Goal: Task Accomplishment & Management: Complete application form

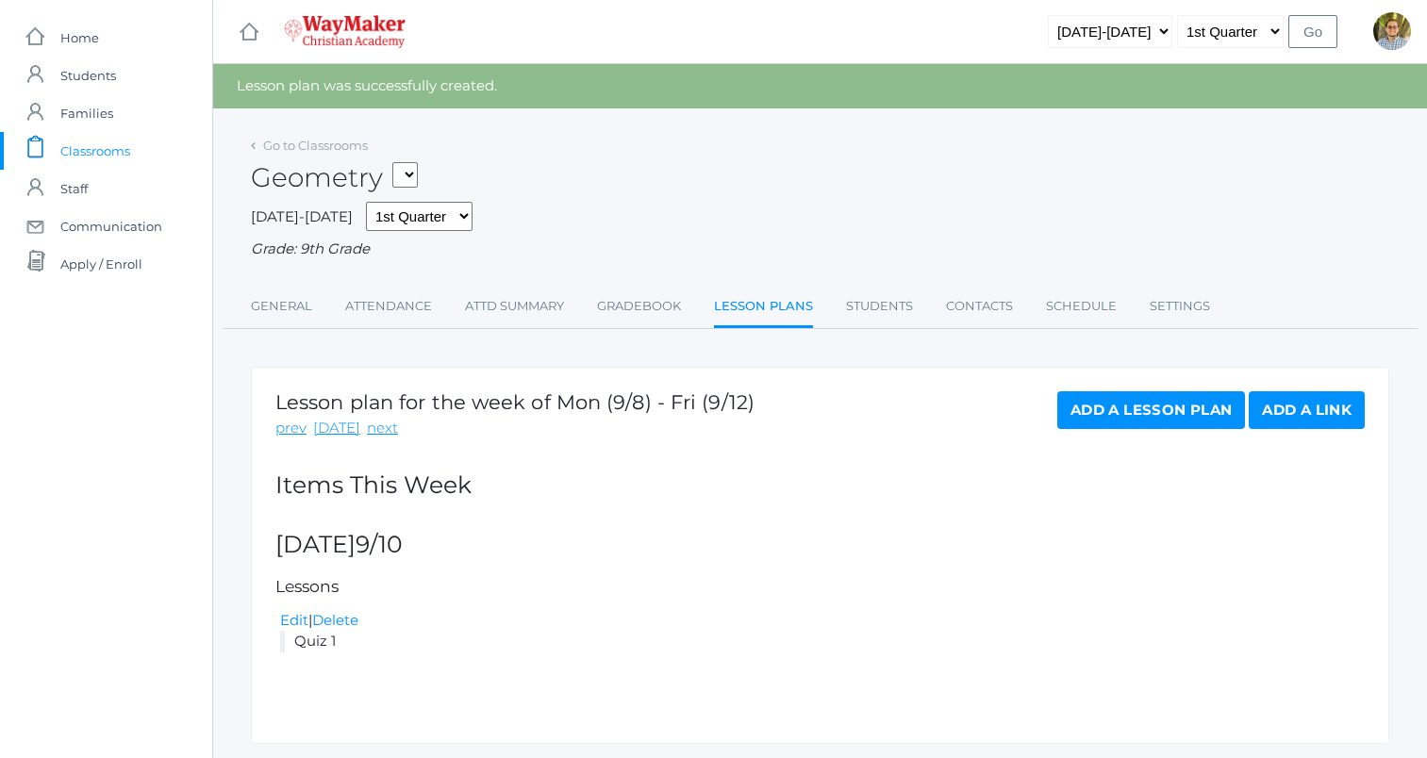
scroll to position [54, 0]
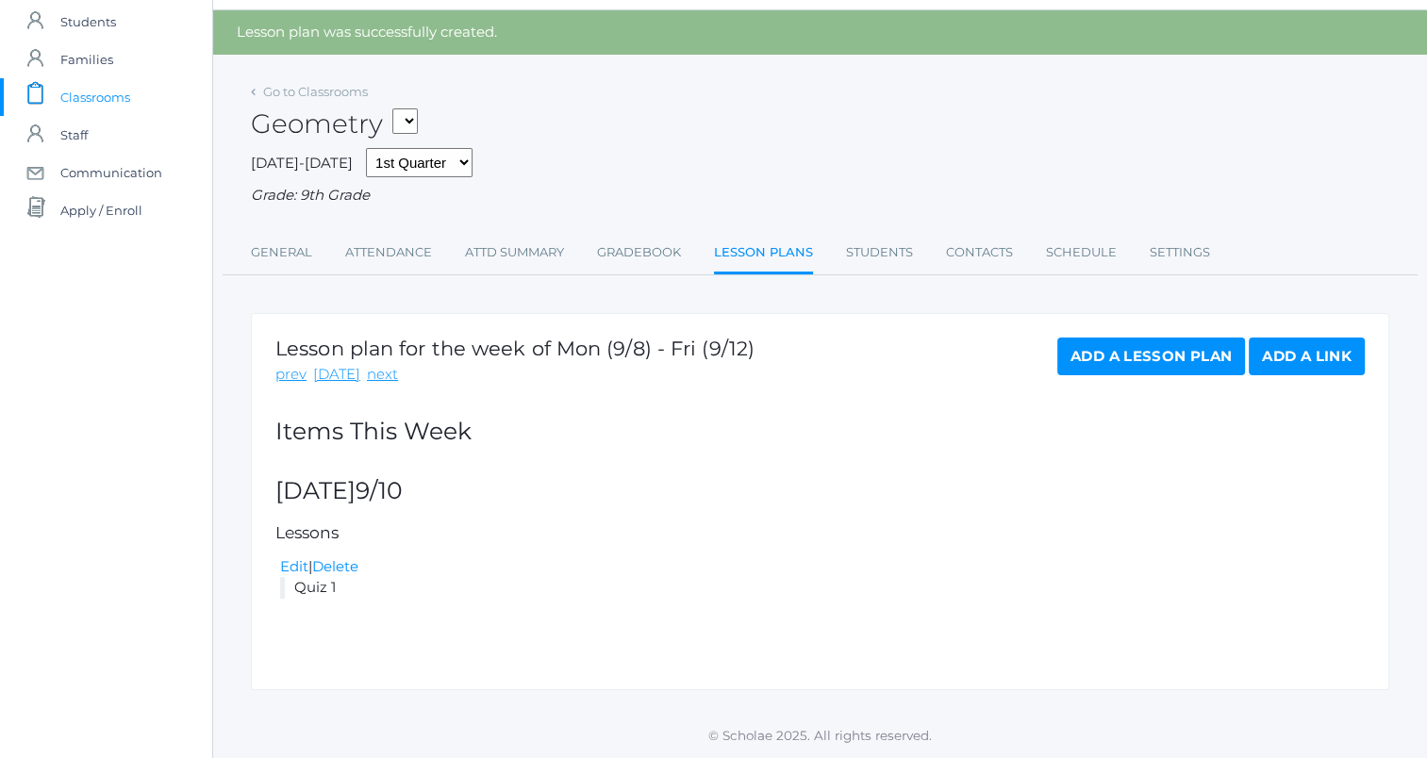
click at [91, 95] on span "Classrooms" at bounding box center [95, 97] width 70 height 38
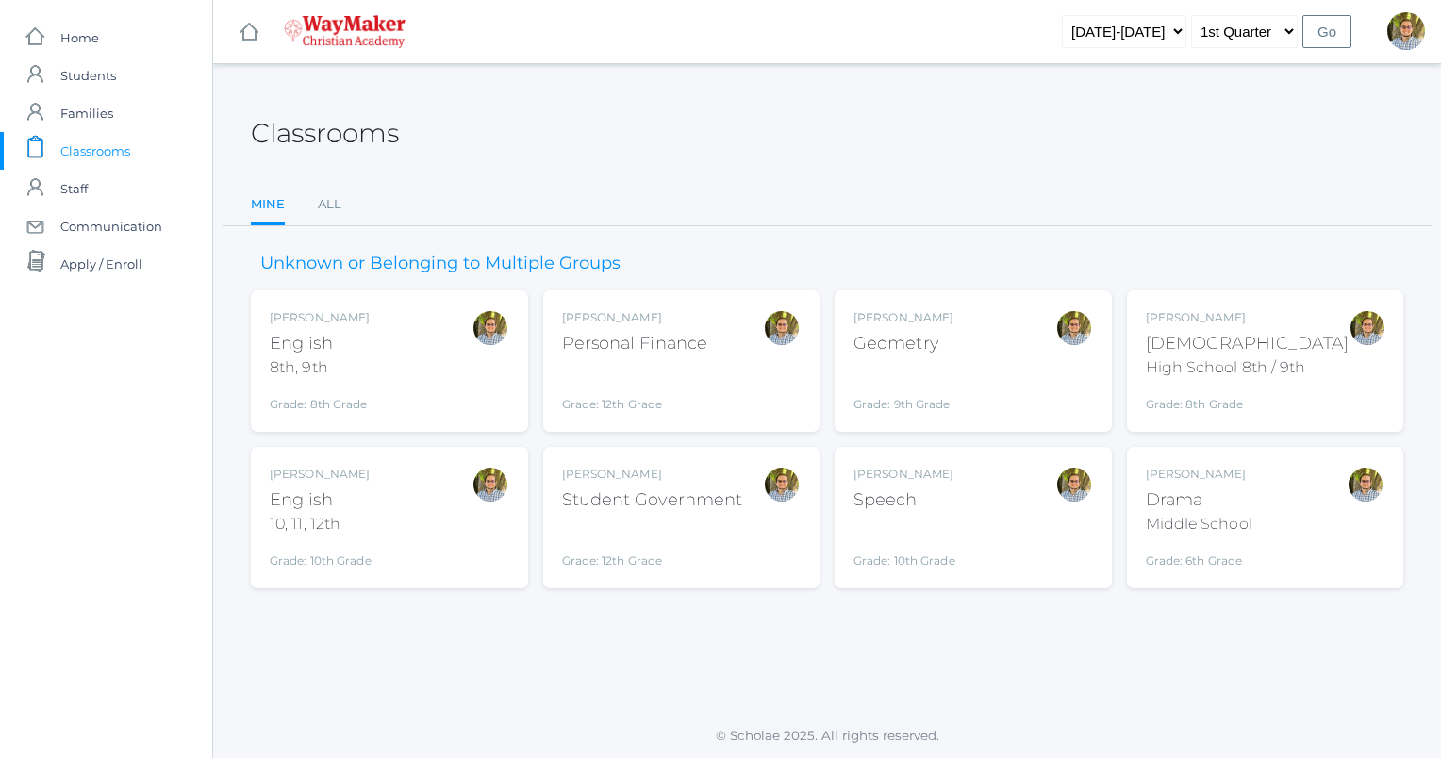
click at [425, 354] on div "Kylen Braileanu English 8th, 9th Grade: 8th Grade 08ENGLISH" at bounding box center [390, 361] width 240 height 104
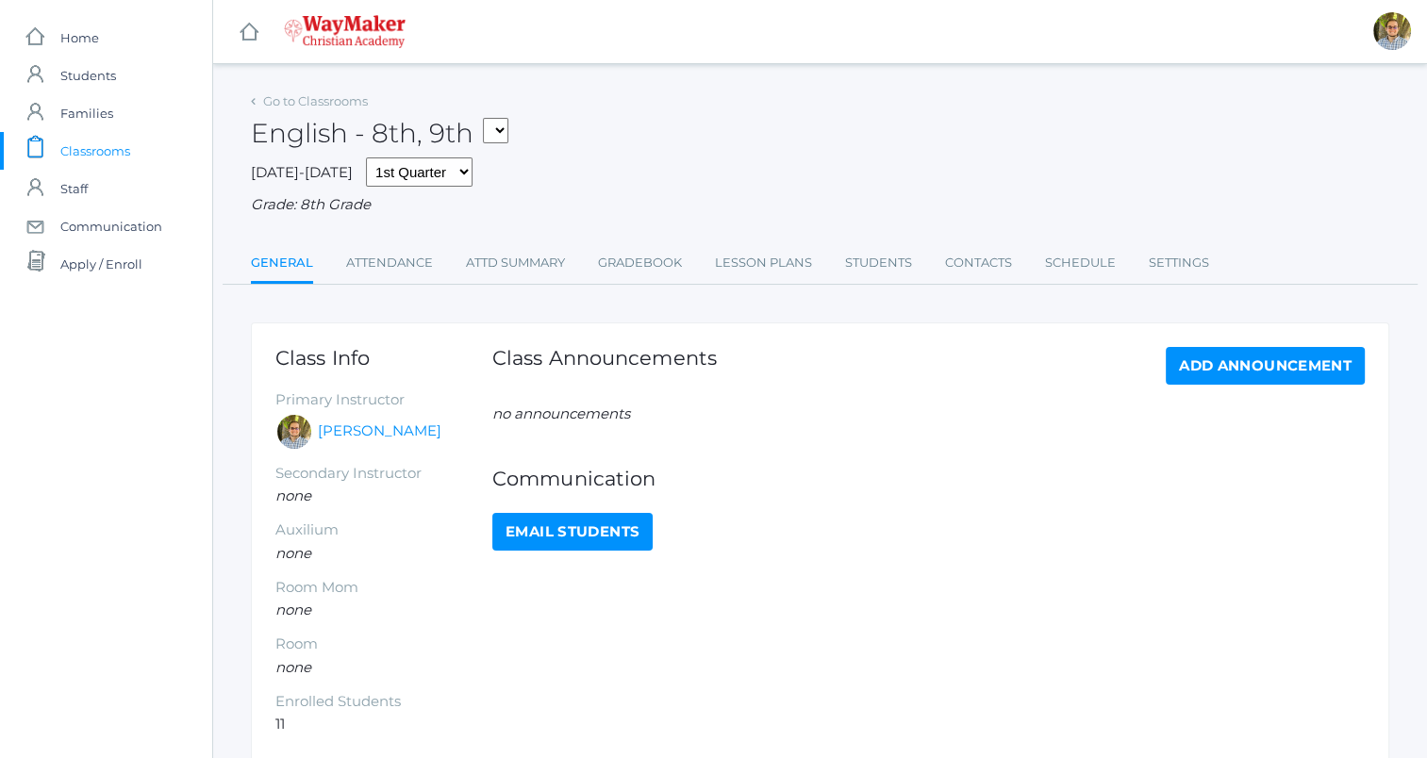
click at [108, 144] on span "Classrooms" at bounding box center [95, 151] width 70 height 38
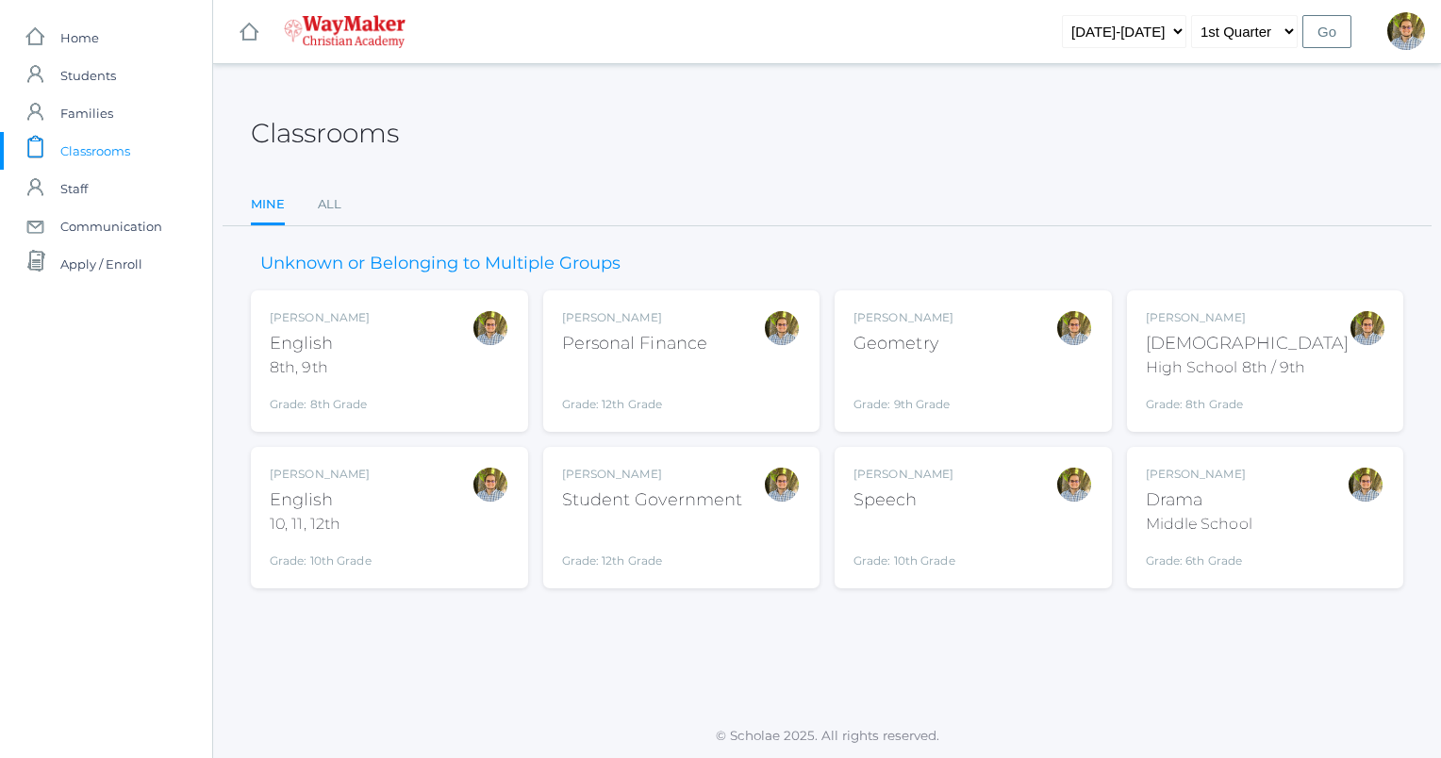
click at [1255, 348] on div "Bible" at bounding box center [1248, 343] width 204 height 25
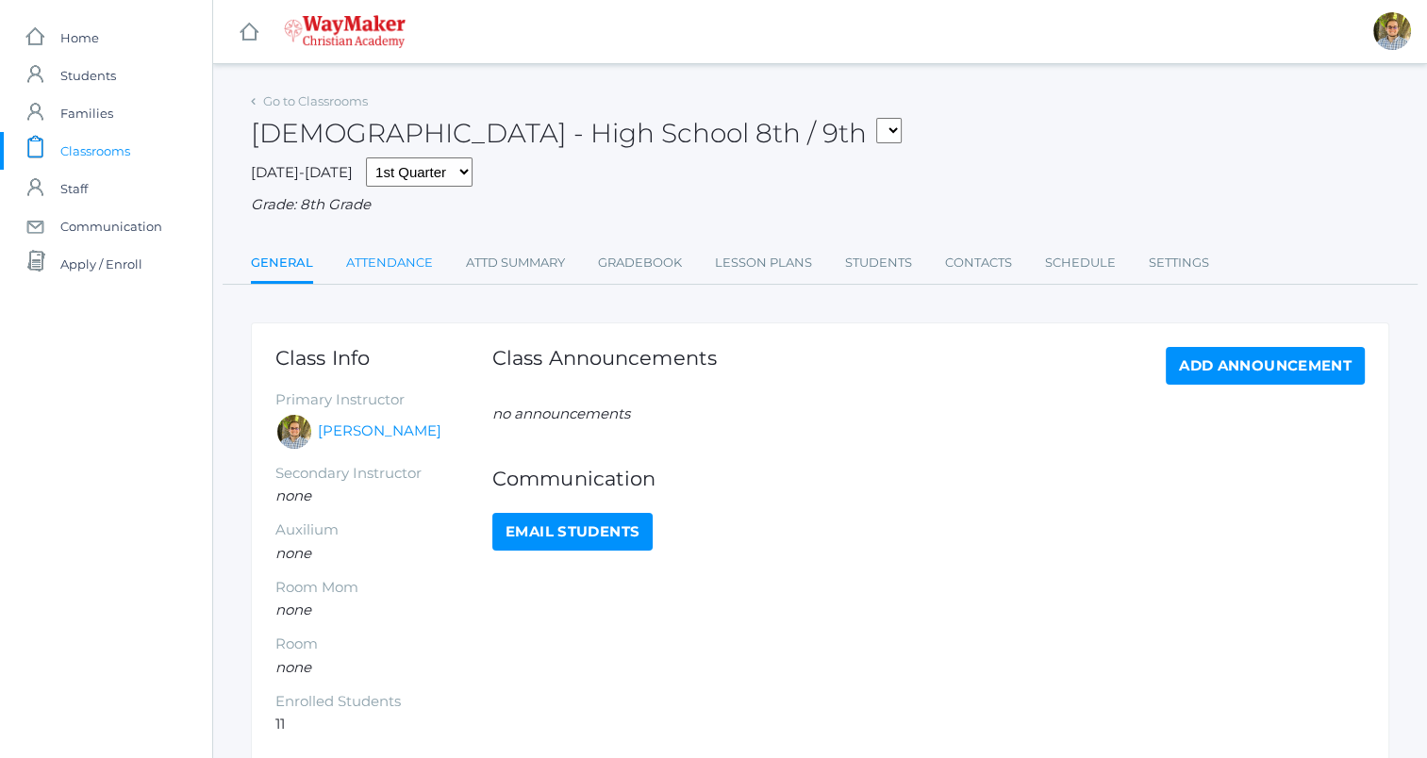
click at [389, 274] on link "Attendance" at bounding box center [389, 263] width 87 height 38
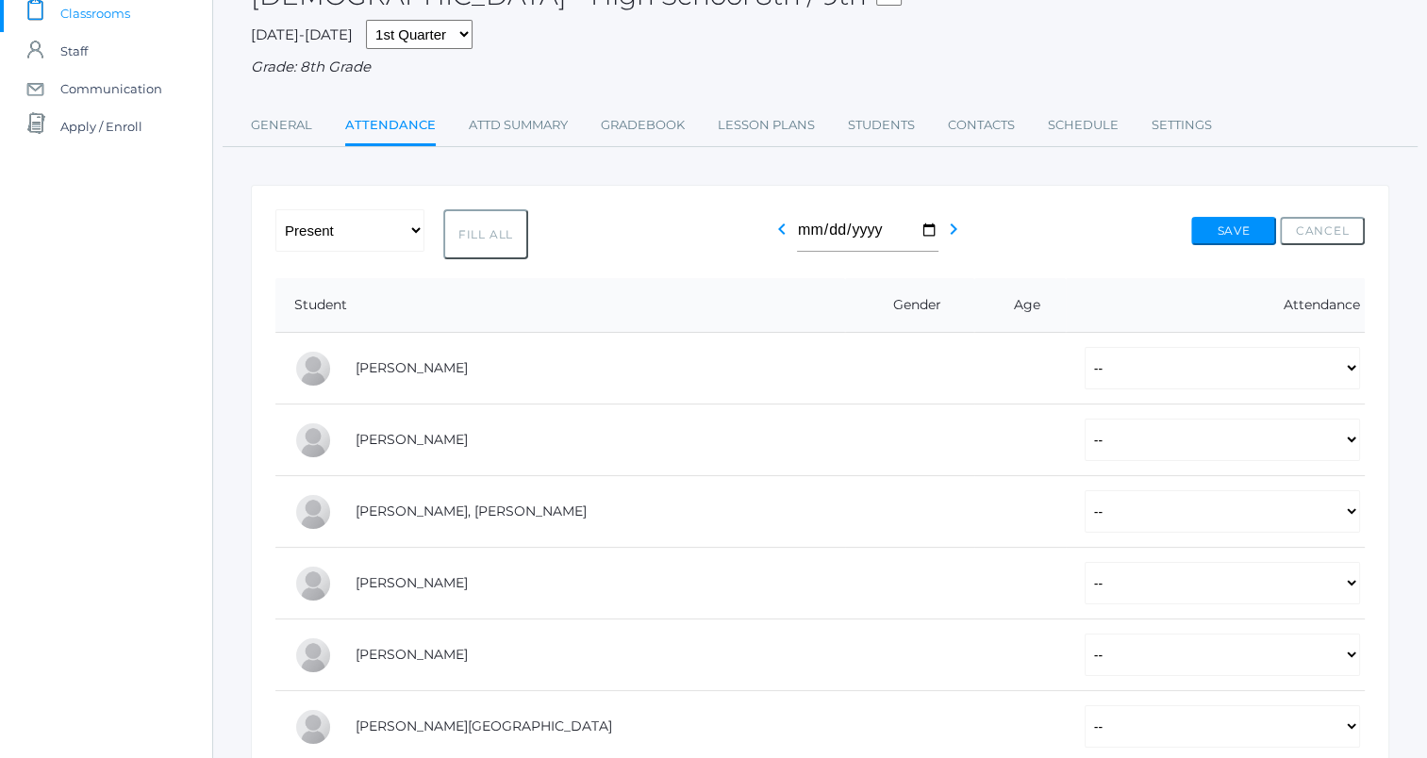
scroll to position [139, 0]
click at [1137, 383] on select "-- Present Tardy Excused Tardy Unexcused Absent Excused Absent Unexcused" at bounding box center [1221, 367] width 275 height 42
select select "P"
click at [1084, 346] on select "-- Present Tardy Excused Tardy Unexcused Absent Excused Absent Unexcused" at bounding box center [1221, 367] width 275 height 42
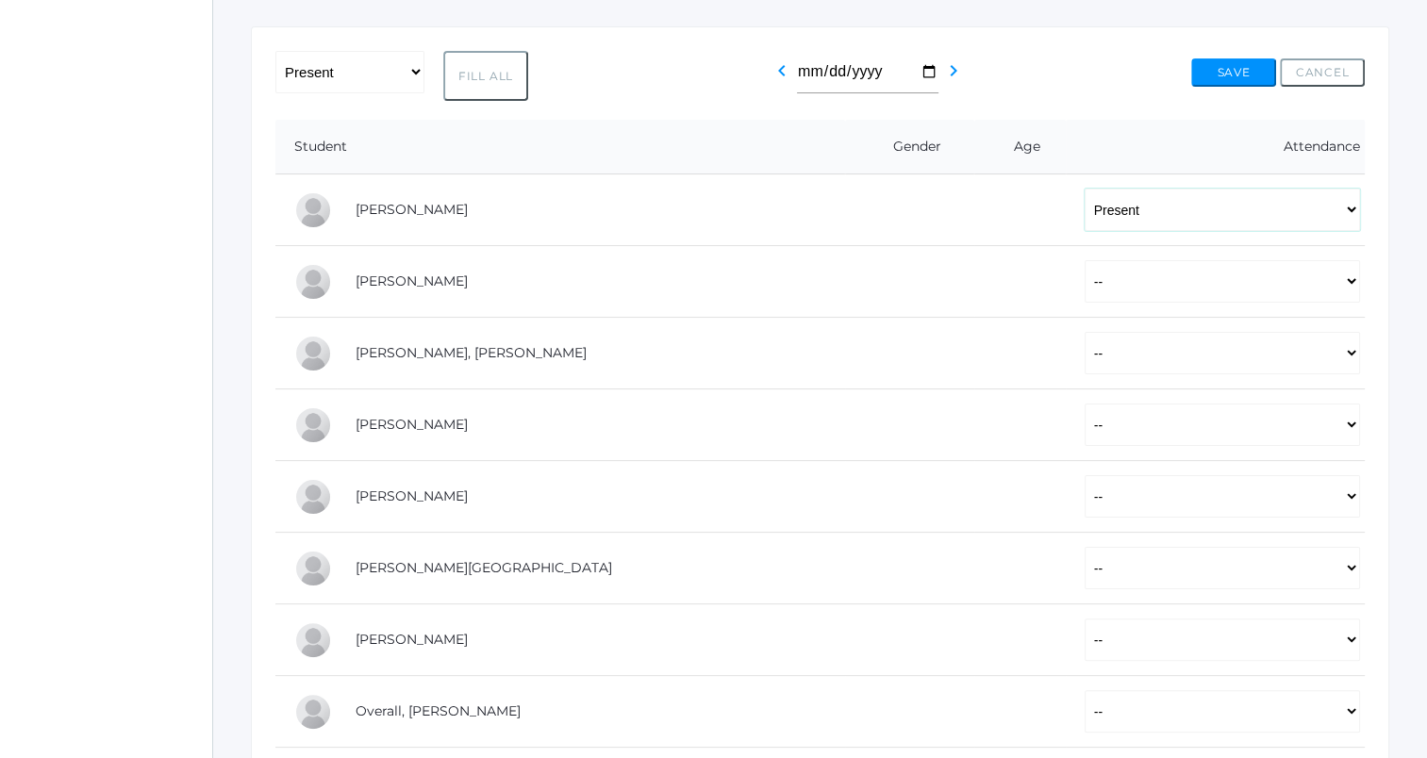
scroll to position [298, 0]
click at [1105, 487] on select "-- Present Tardy Excused Tardy Unexcused Absent Excused Absent Unexcused" at bounding box center [1221, 494] width 275 height 42
select select "P"
click at [1084, 473] on select "-- Present Tardy Excused Tardy Unexcused Absent Excused Absent Unexcused" at bounding box center [1221, 494] width 275 height 42
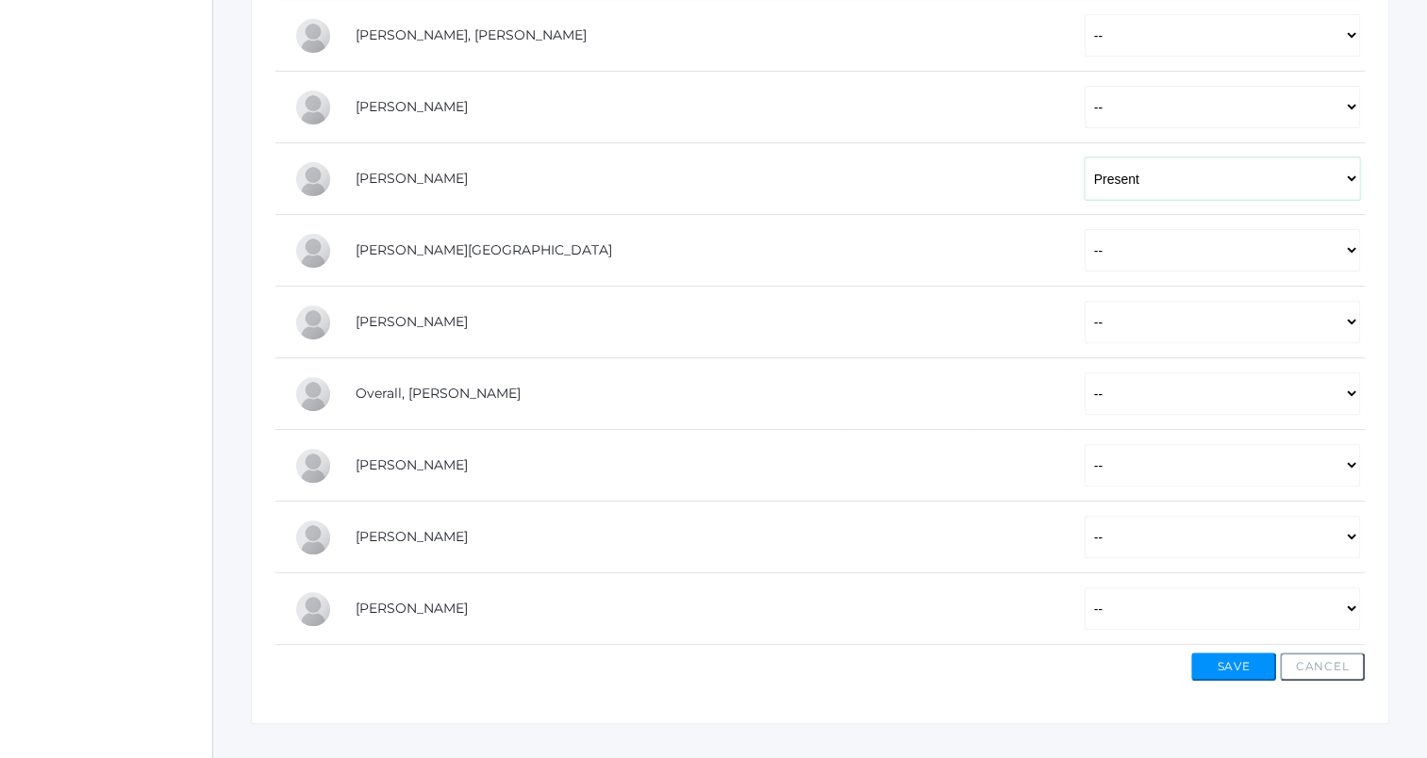
scroll to position [645, 0]
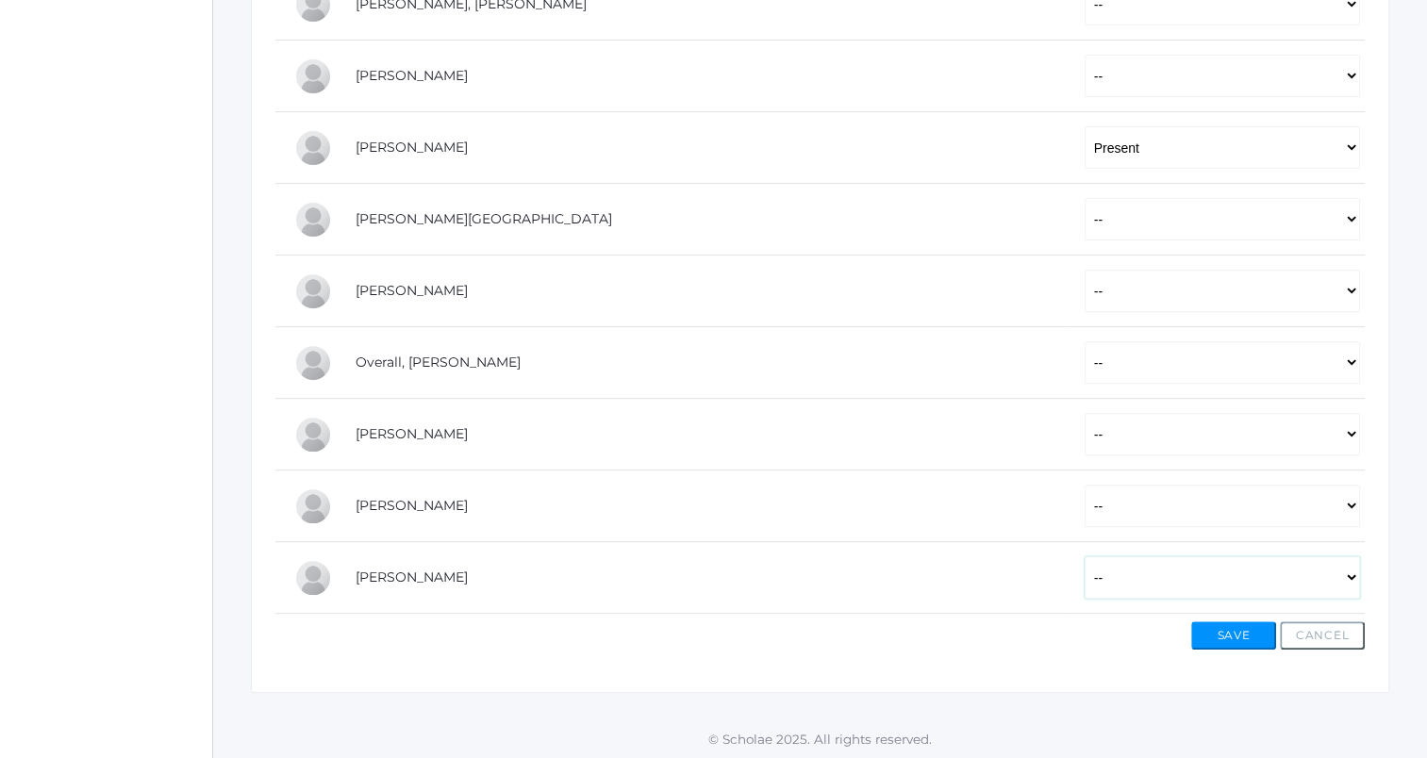
click at [1113, 571] on select "-- Present Tardy Excused Tardy Unexcused Absent Excused Absent Unexcused" at bounding box center [1221, 577] width 275 height 42
select select "P"
click at [1084, 556] on select "-- Present Tardy Excused Tardy Unexcused Absent Excused Absent Unexcused" at bounding box center [1221, 577] width 275 height 42
click at [1139, 208] on select "-- Present Tardy Excused Tardy Unexcused Absent Excused Absent Unexcused" at bounding box center [1221, 219] width 275 height 42
select select "P"
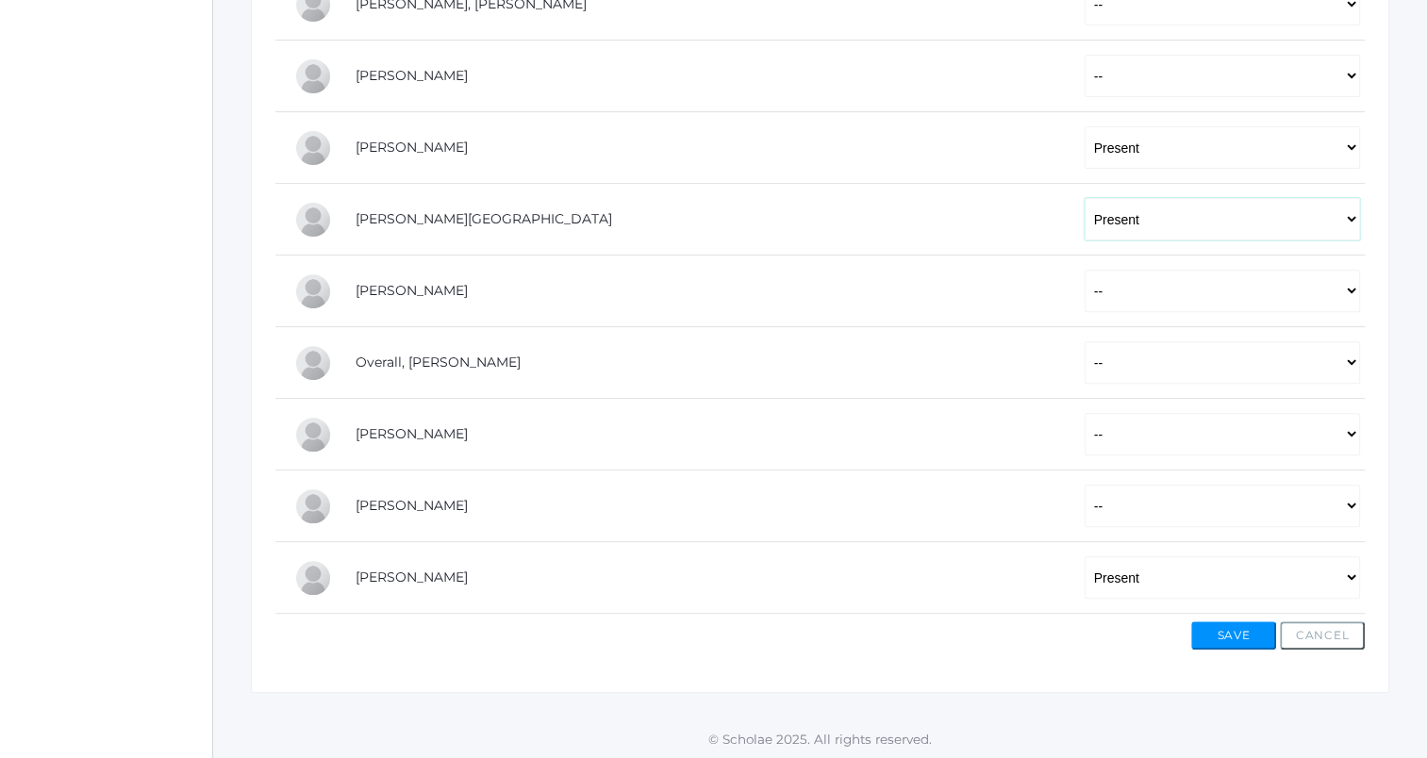
click at [1084, 198] on select "-- Present Tardy Excused Tardy Unexcused Absent Excused Absent Unexcused" at bounding box center [1221, 219] width 275 height 42
click at [1098, 300] on select "-- Present Tardy Excused Tardy Unexcused Absent Excused Absent Unexcused" at bounding box center [1221, 291] width 275 height 42
select select "P"
click at [1084, 270] on select "-- Present Tardy Excused Tardy Unexcused Absent Excused Absent Unexcused" at bounding box center [1221, 291] width 275 height 42
click at [1084, 499] on select "-- Present Tardy Excused Tardy Unexcused Absent Excused Absent Unexcused" at bounding box center [1221, 506] width 275 height 42
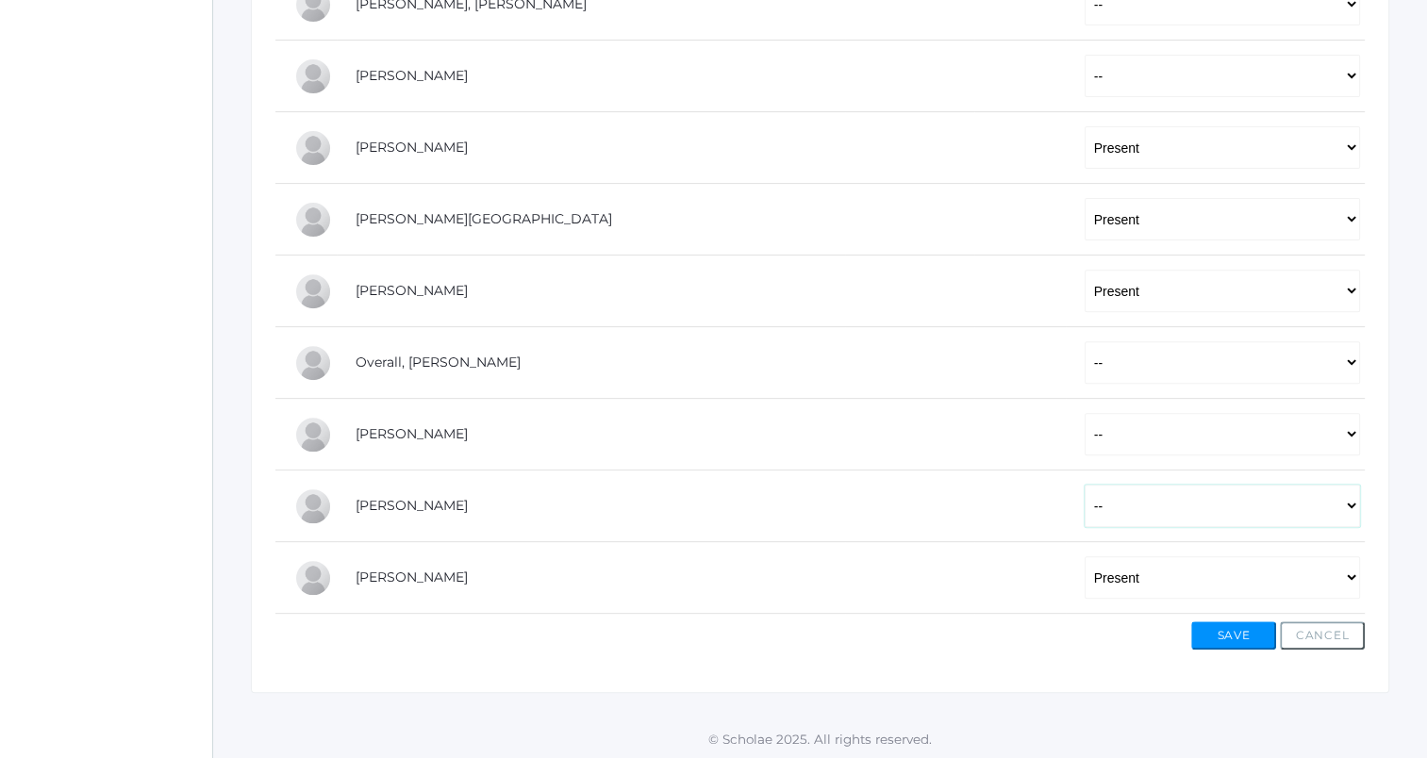
select select "P"
click at [1084, 485] on select "-- Present Tardy Excused Tardy Unexcused Absent Excused Absent Unexcused" at bounding box center [1221, 506] width 275 height 42
click at [1115, 416] on select "-- Present Tardy Excused Tardy Unexcused Absent Excused Absent Unexcused" at bounding box center [1221, 434] width 275 height 42
select select "P"
click at [1084, 413] on select "-- Present Tardy Excused Tardy Unexcused Absent Excused Absent Unexcused" at bounding box center [1221, 434] width 275 height 42
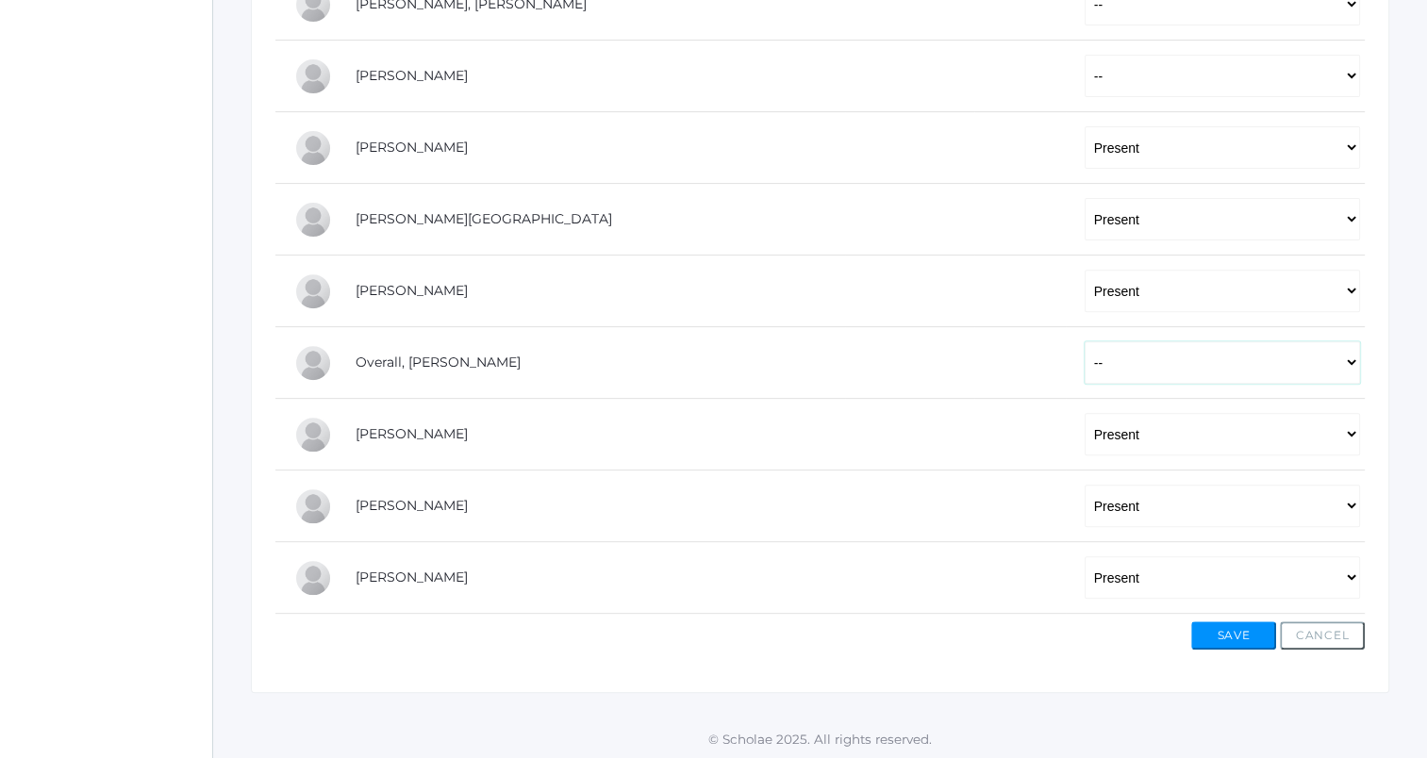
click at [1147, 355] on select "-- Present Tardy Excused Tardy Unexcused Absent Excused Absent Unexcused" at bounding box center [1221, 362] width 275 height 42
click at [1084, 377] on select "-- Present Tardy Excused Tardy Unexcused Absent Excused Absent Unexcused" at bounding box center [1221, 362] width 275 height 42
select select "P"
click at [1084, 341] on select "-- Present Tardy Excused Tardy Unexcused Absent Excused Absent Unexcused" at bounding box center [1221, 362] width 275 height 42
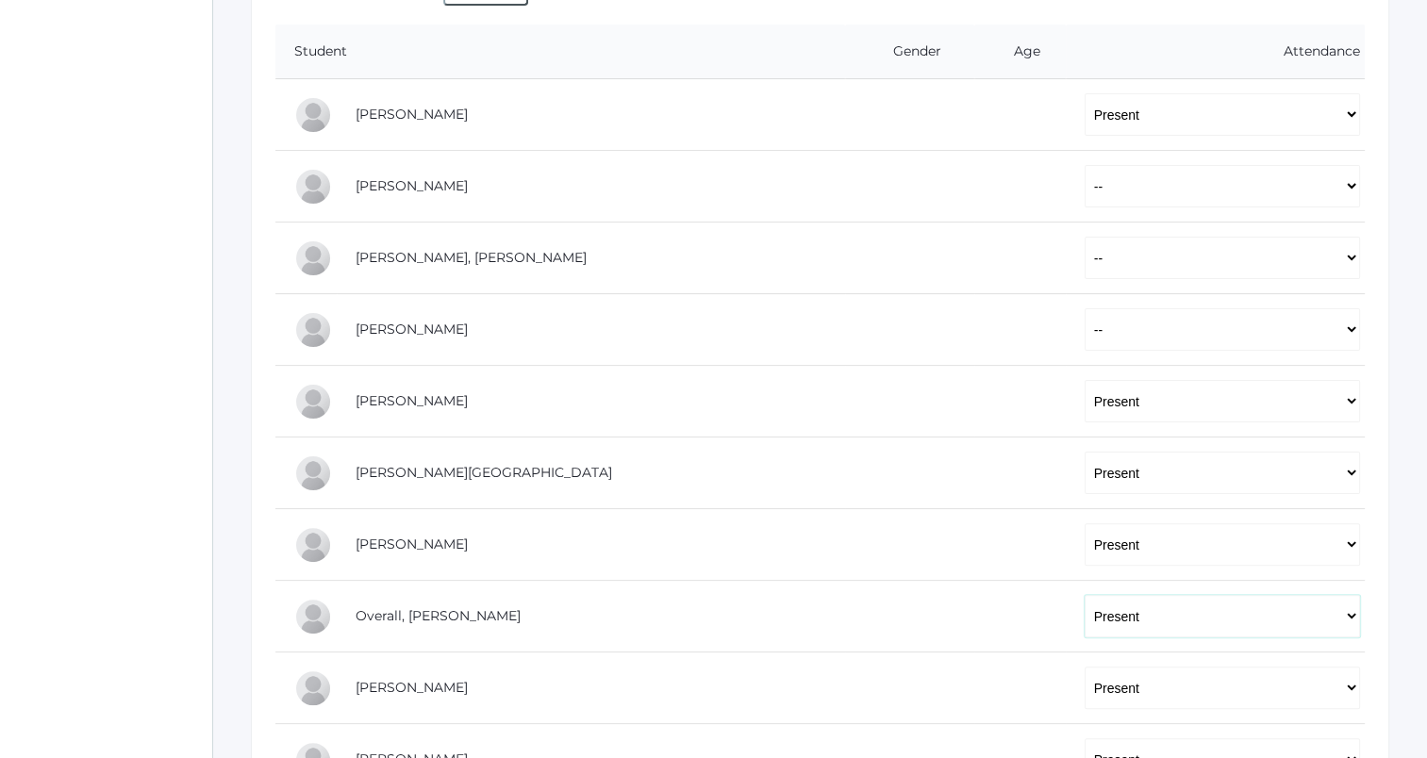
scroll to position [333, 0]
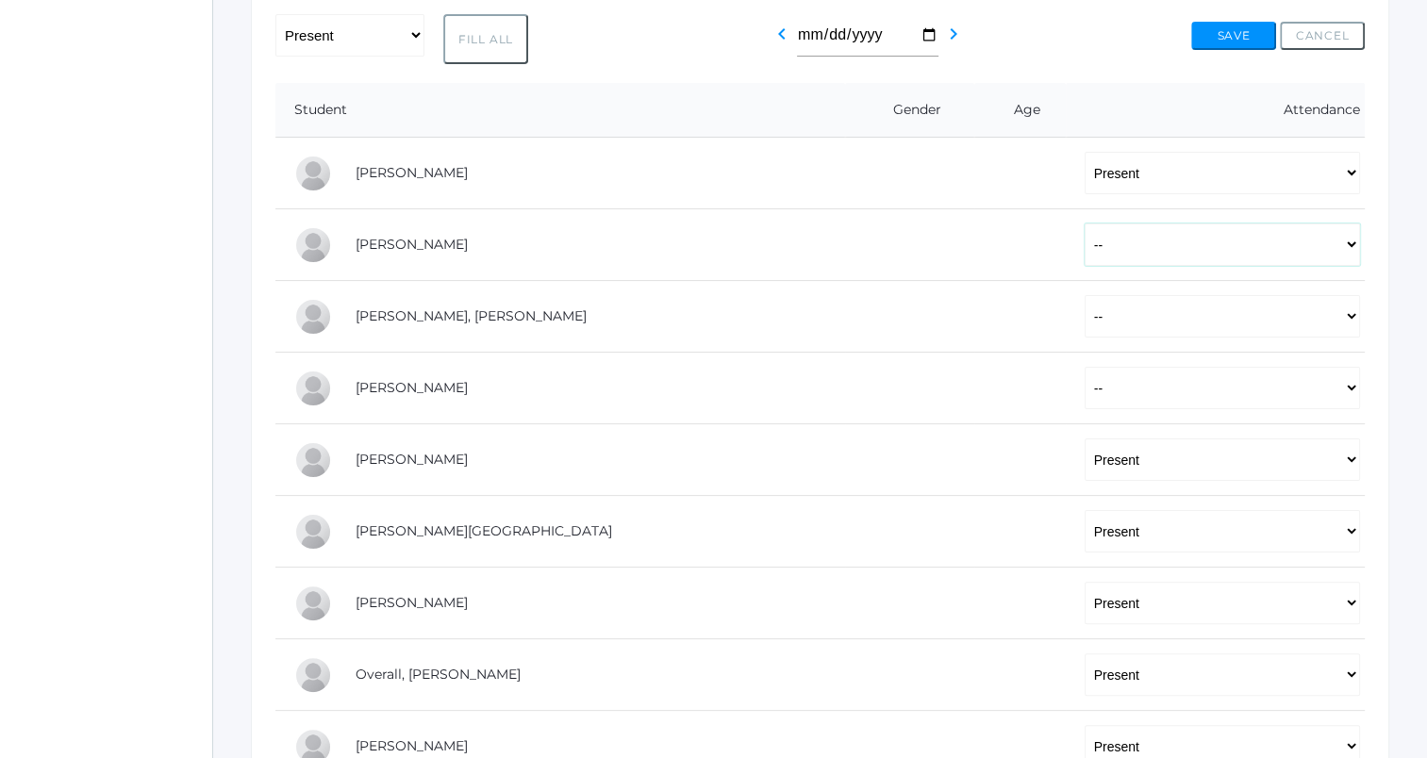
click at [1084, 247] on select "-- Present Tardy Excused Tardy Unexcused Absent Excused Absent Unexcused" at bounding box center [1221, 244] width 275 height 42
click at [974, 218] on td at bounding box center [1019, 245] width 91 height 72
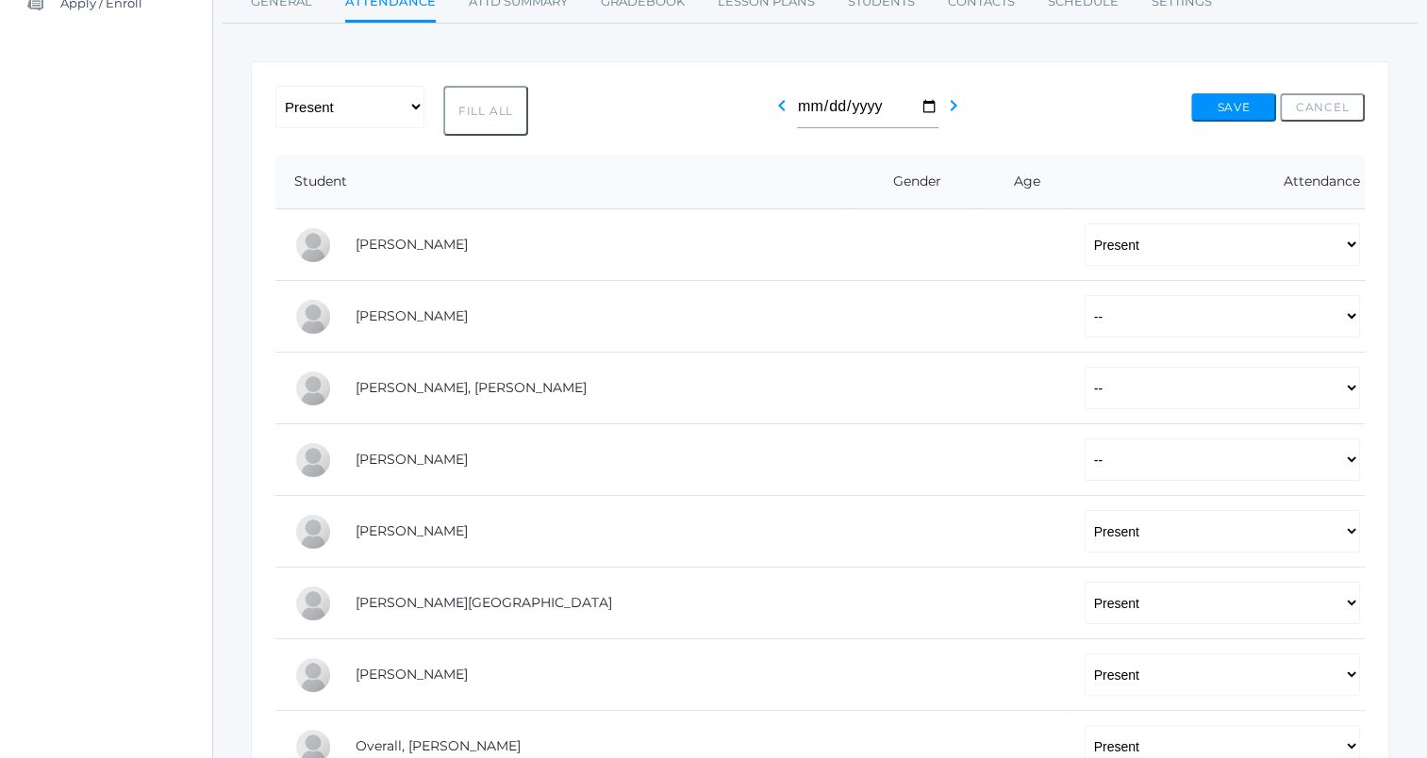
scroll to position [260, 0]
click at [1084, 371] on select "-- Present Tardy Excused Tardy Unexcused Absent Excused Absent Unexcused" at bounding box center [1221, 389] width 275 height 42
select select "P"
click at [1084, 368] on select "-- Present Tardy Excused Tardy Unexcused Absent Excused Absent Unexcused" at bounding box center [1221, 389] width 275 height 42
click at [1084, 464] on select "-- Present Tardy Excused Tardy Unexcused Absent Excused Absent Unexcused" at bounding box center [1221, 460] width 275 height 42
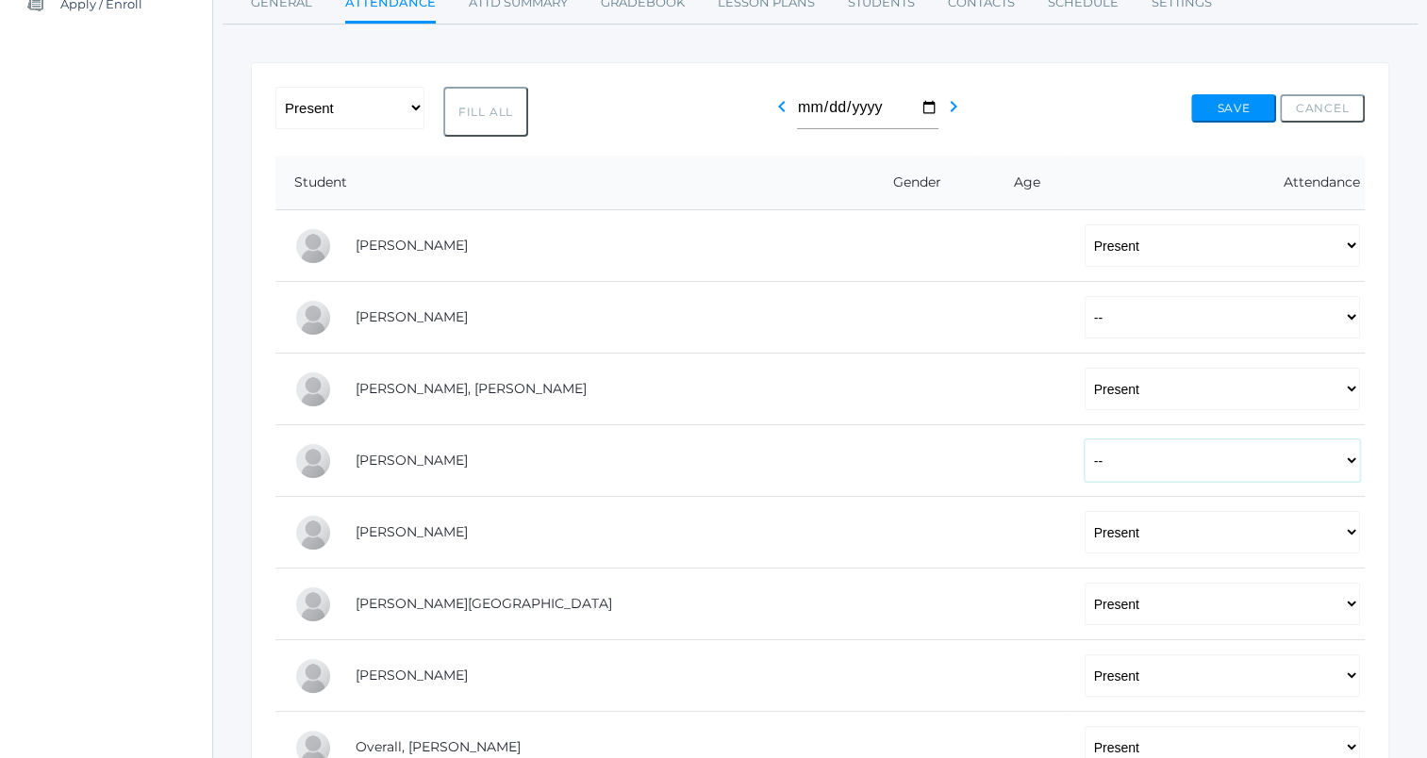
select select "P"
click at [1084, 439] on select "-- Present Tardy Excused Tardy Unexcused Absent Excused Absent Unexcused" at bounding box center [1221, 460] width 275 height 42
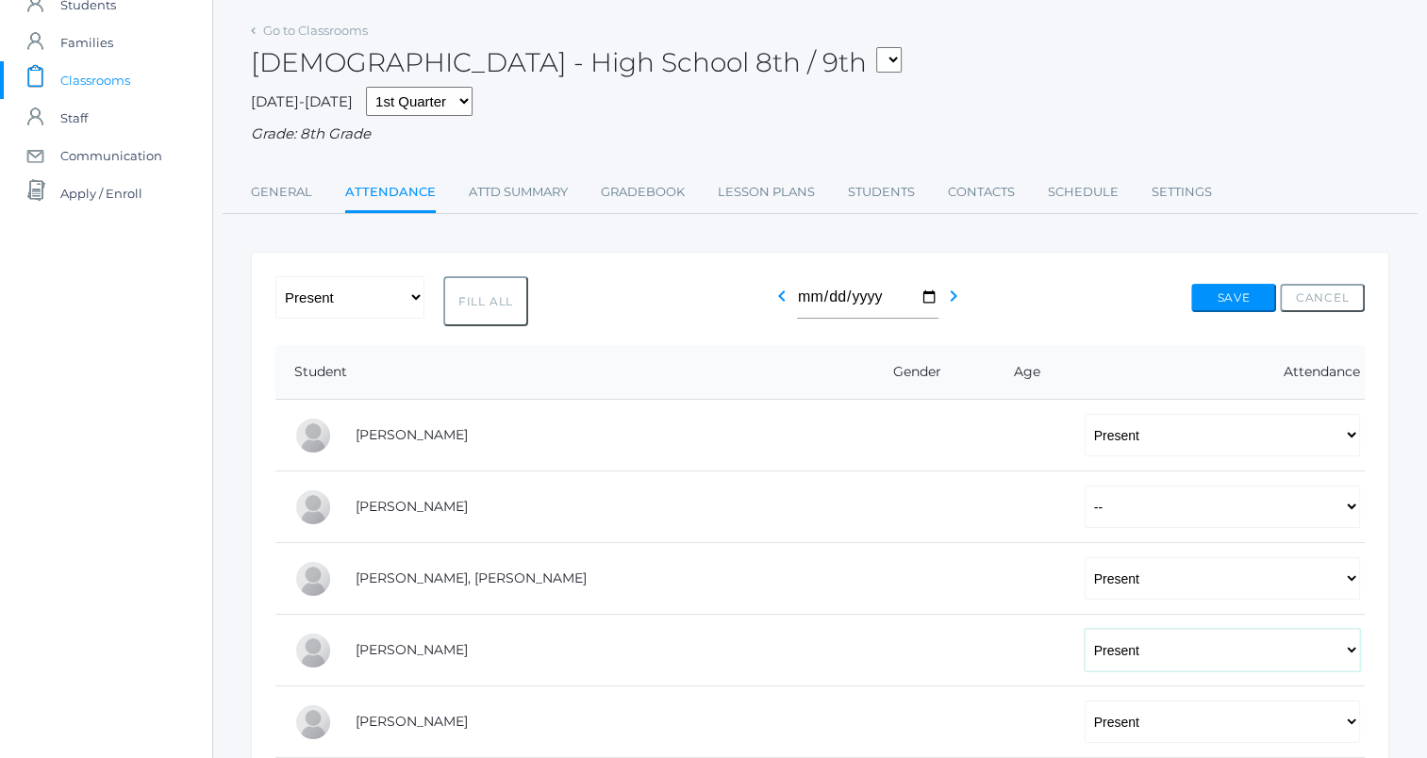
scroll to position [0, 0]
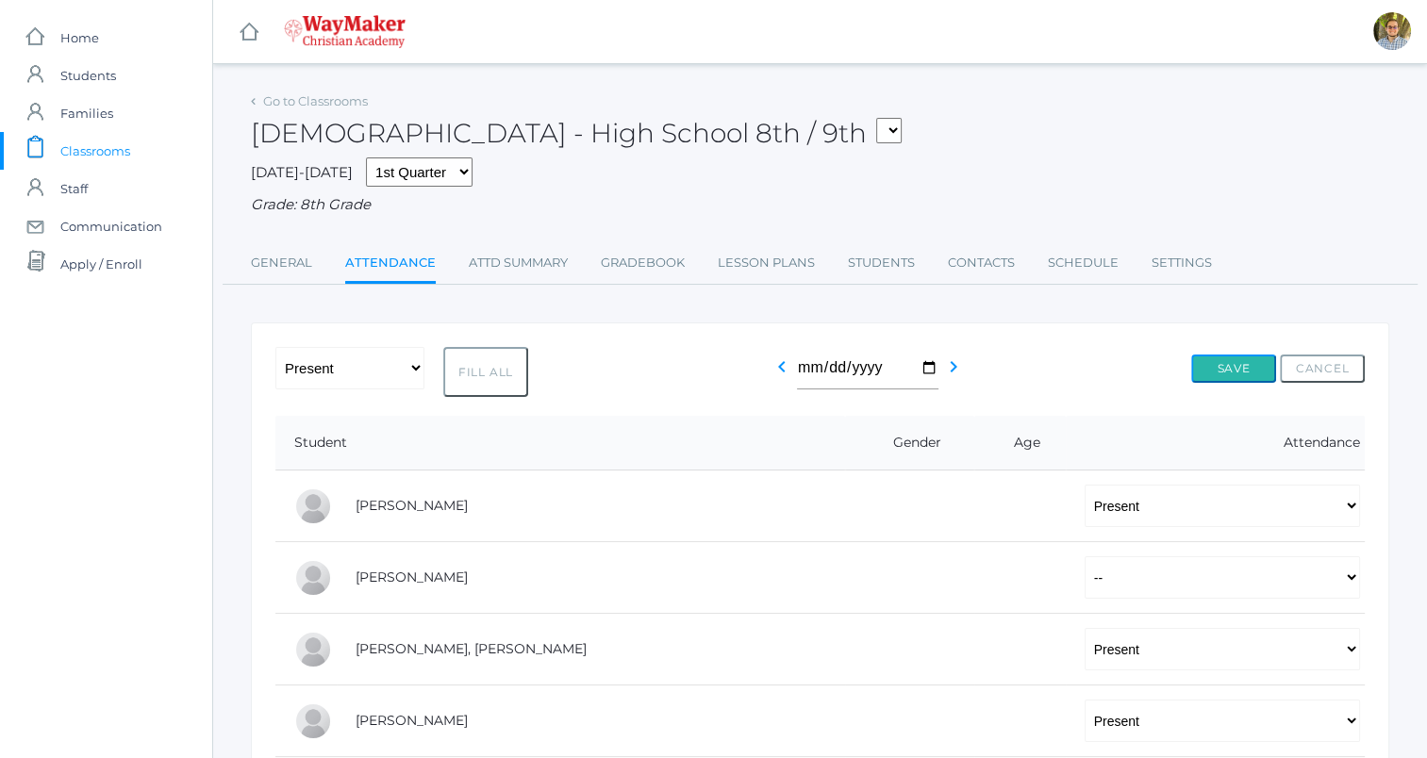
click at [1224, 370] on button "Save" at bounding box center [1233, 369] width 85 height 28
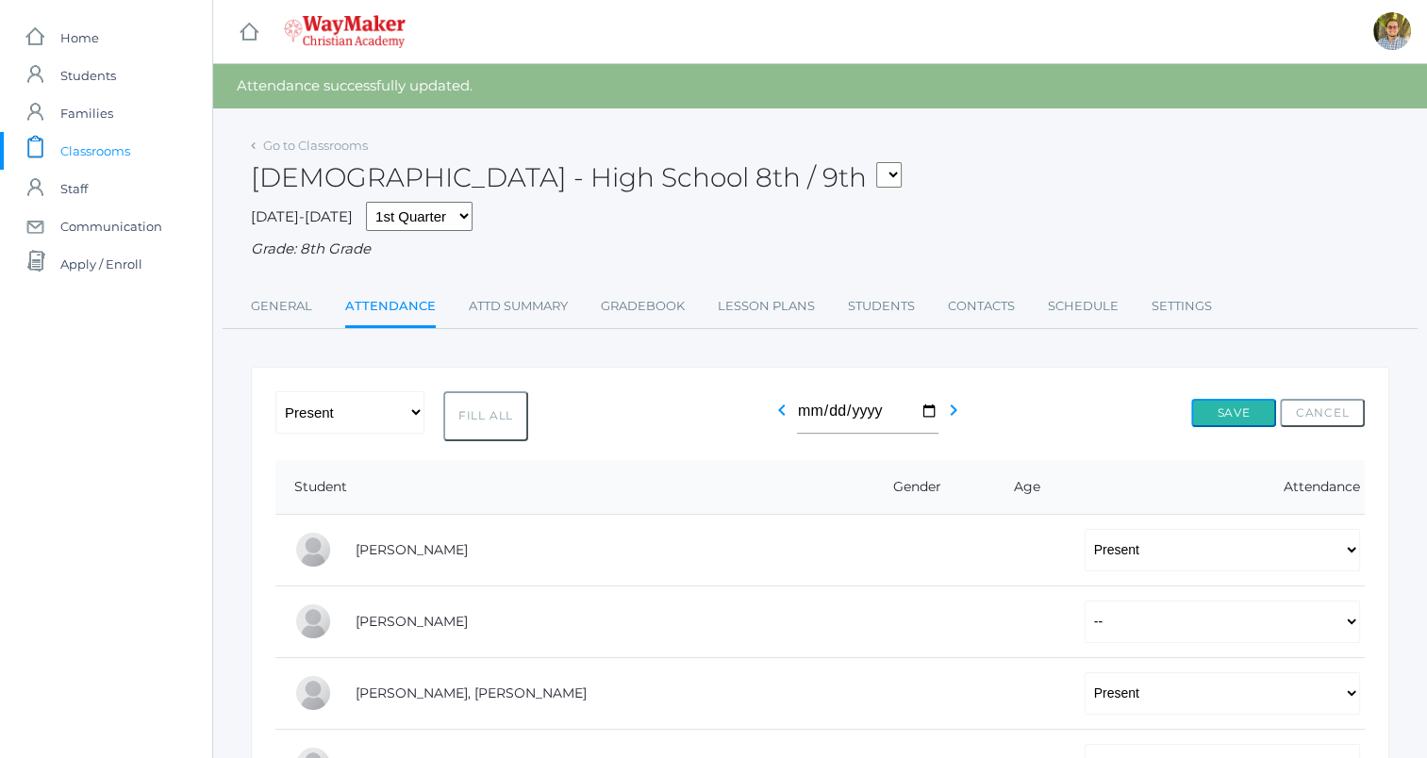
click at [1212, 414] on button "Save" at bounding box center [1233, 413] width 85 height 28
click at [1222, 400] on button "Save" at bounding box center [1233, 413] width 85 height 28
click at [1236, 417] on button "Save" at bounding box center [1233, 413] width 85 height 28
click at [1224, 403] on button "Save" at bounding box center [1233, 413] width 85 height 28
click at [1229, 417] on button "Save" at bounding box center [1233, 413] width 85 height 28
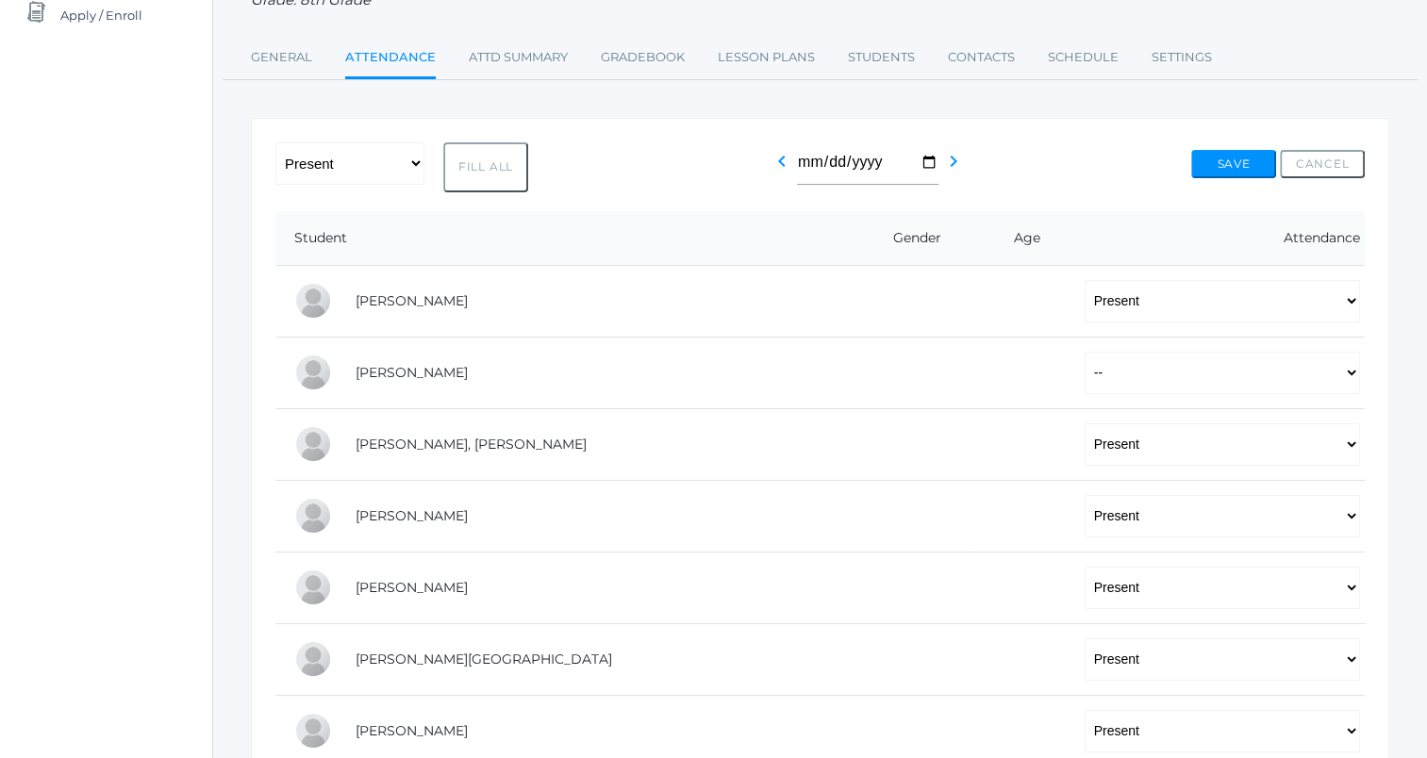
scroll to position [204, 0]
